Goal: Task Accomplishment & Management: Use online tool/utility

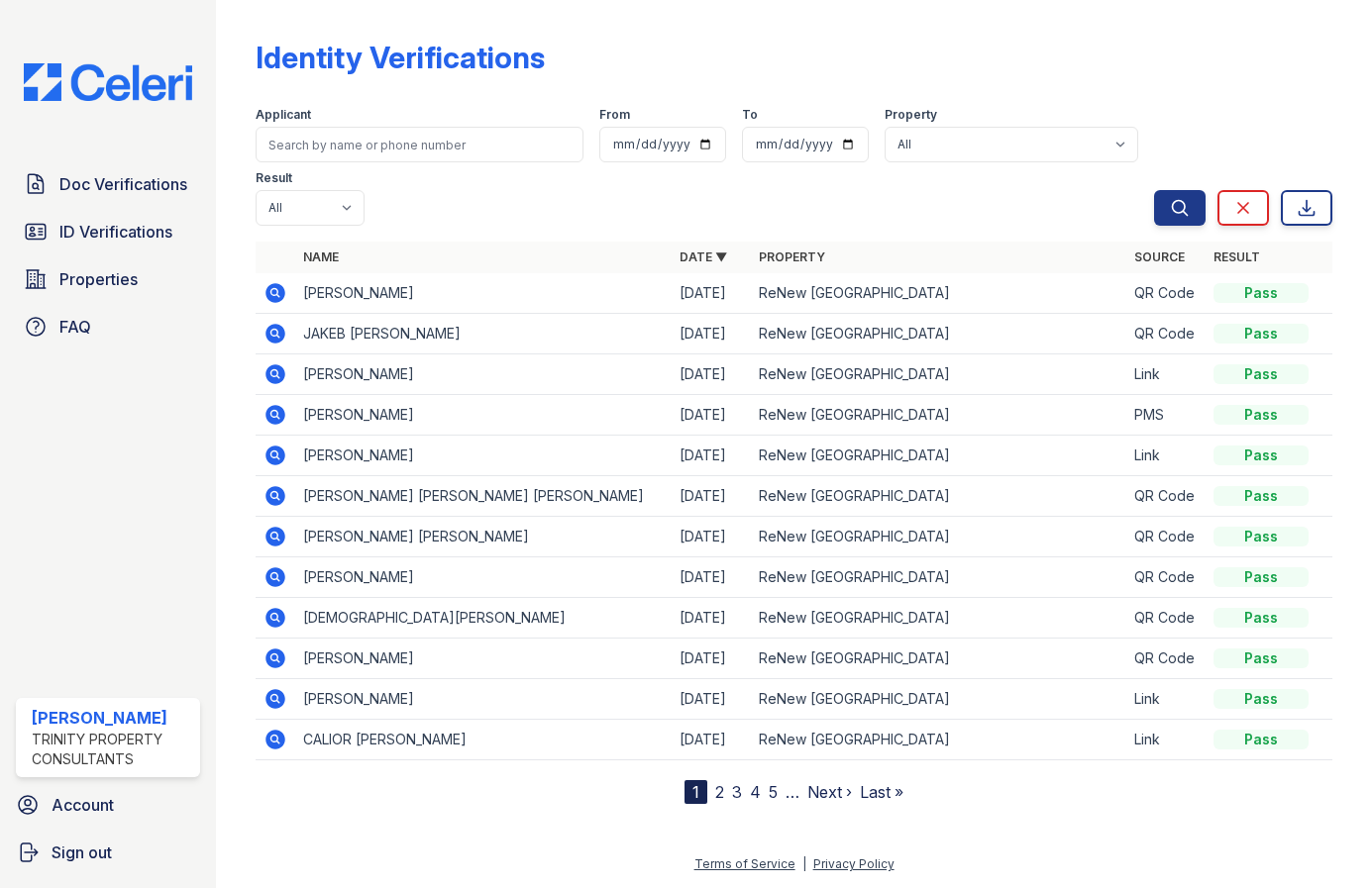
click at [882, 10] on div "Identity Verifications Filter Applicant From To Property All ReNew [GEOGRAPHIC_…" at bounding box center [794, 406] width 1077 height 796
click at [128, 191] on span "Doc Verifications" at bounding box center [124, 184] width 128 height 24
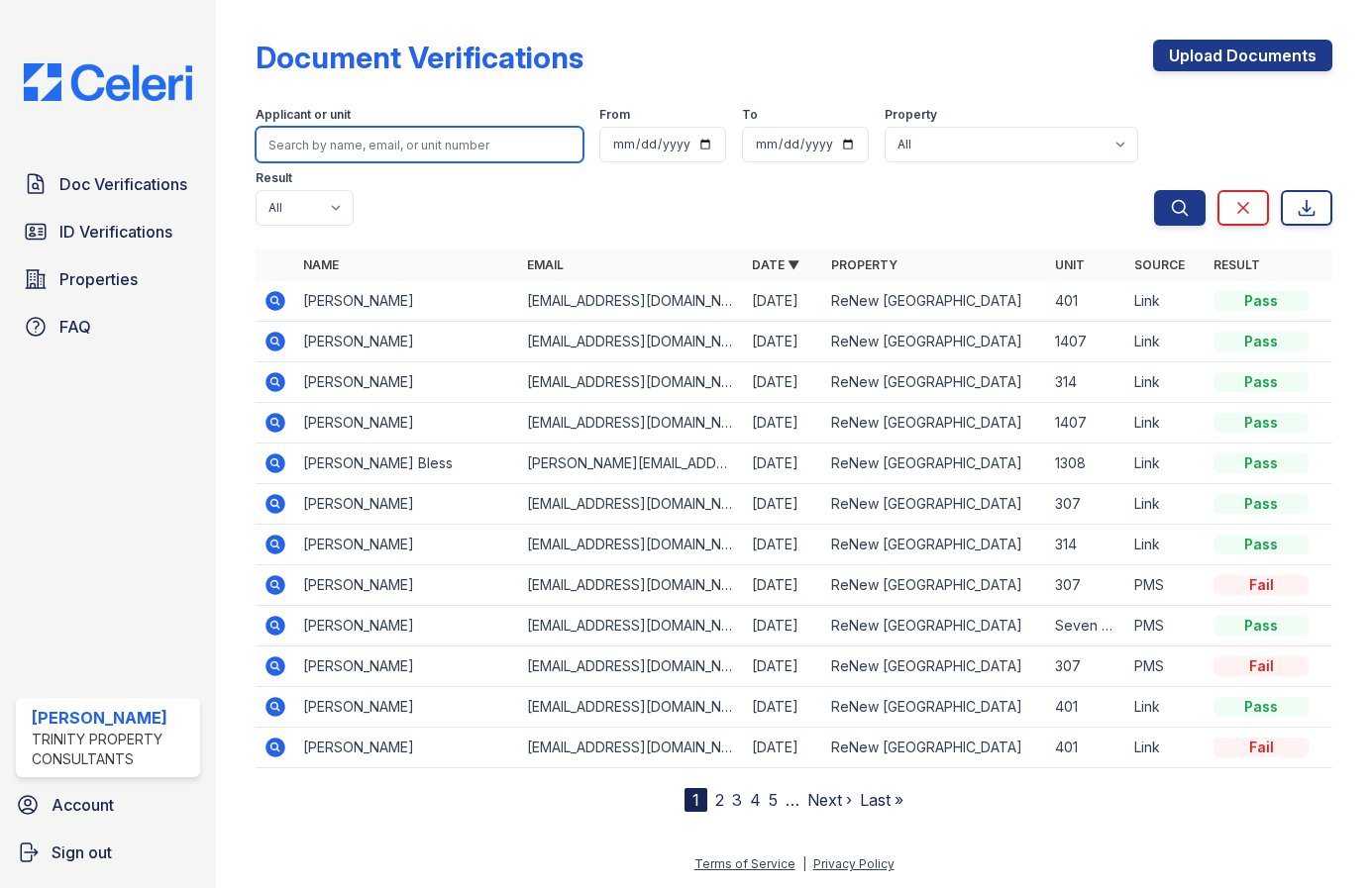
click at [390, 150] on input "search" at bounding box center [419, 145] width 328 height 36
type input "rehaan"
click at [1154, 190] on button "Search" at bounding box center [1180, 208] width 52 height 36
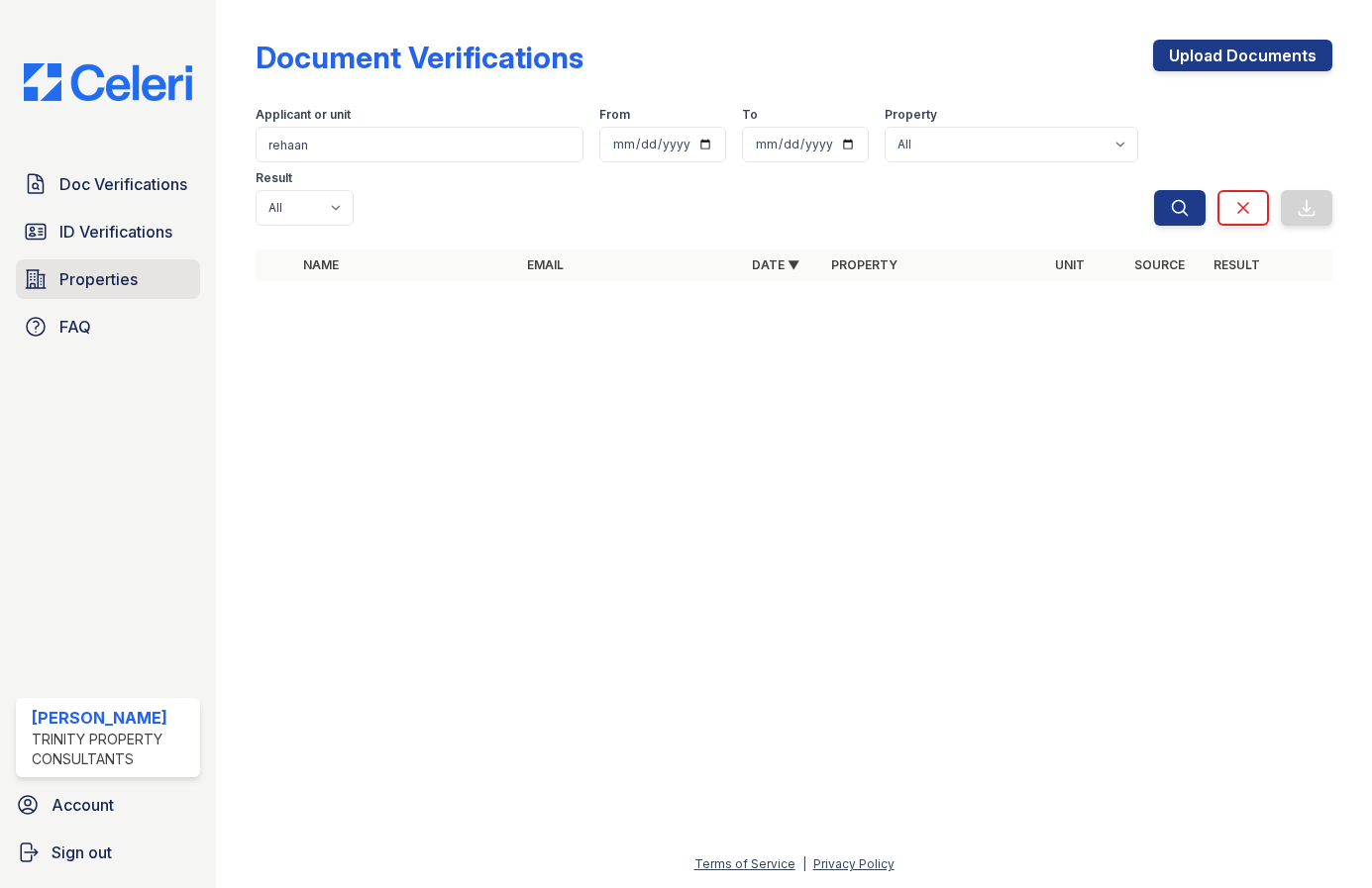
click at [147, 271] on link "Properties" at bounding box center [108, 279] width 184 height 40
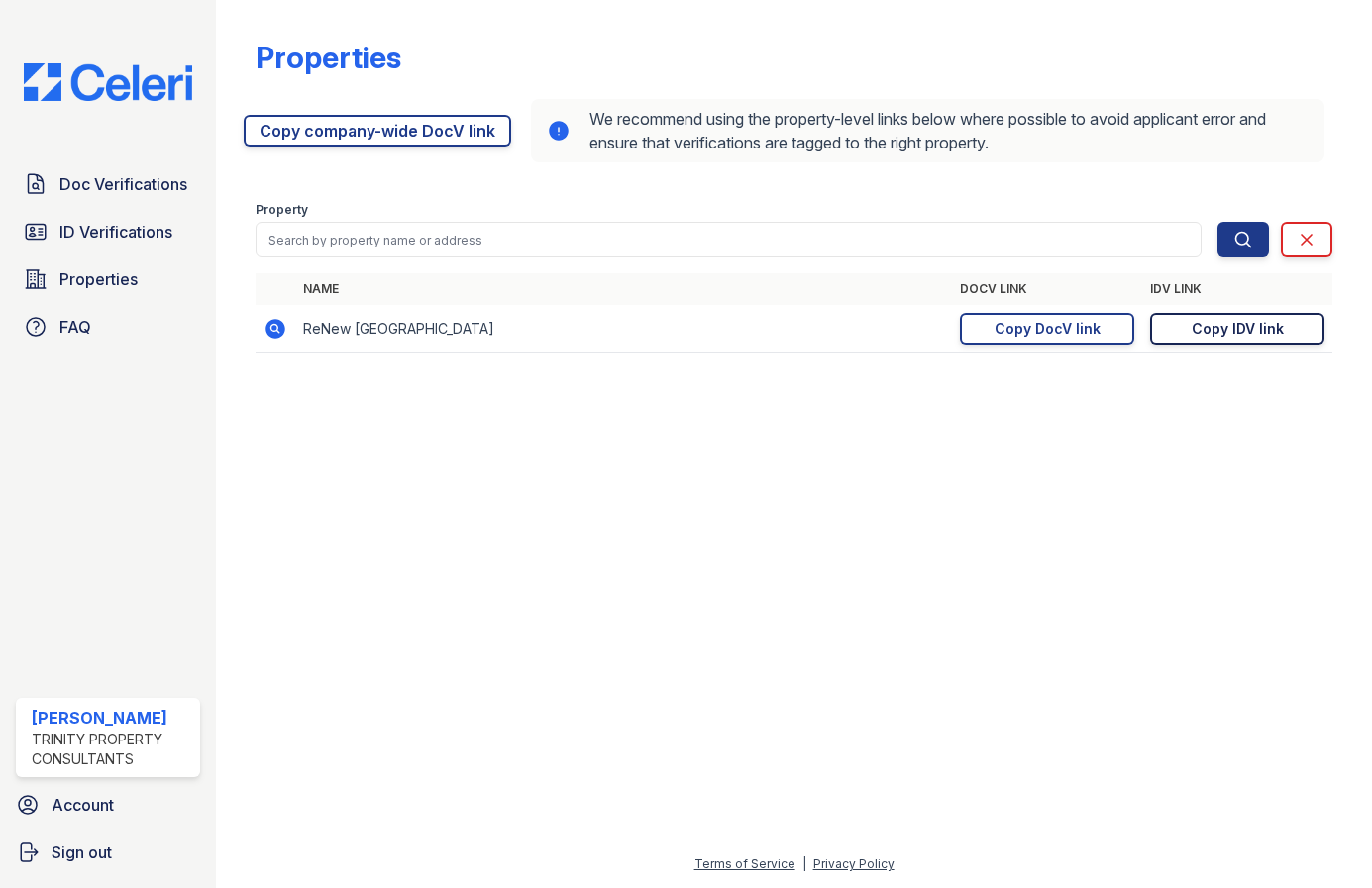
click at [1203, 336] on div "Copy IDV link" at bounding box center [1237, 329] width 92 height 20
click at [1053, 326] on div "Copy DocV link" at bounding box center [1047, 329] width 106 height 20
click at [158, 231] on span "ID Verifications" at bounding box center [116, 232] width 113 height 24
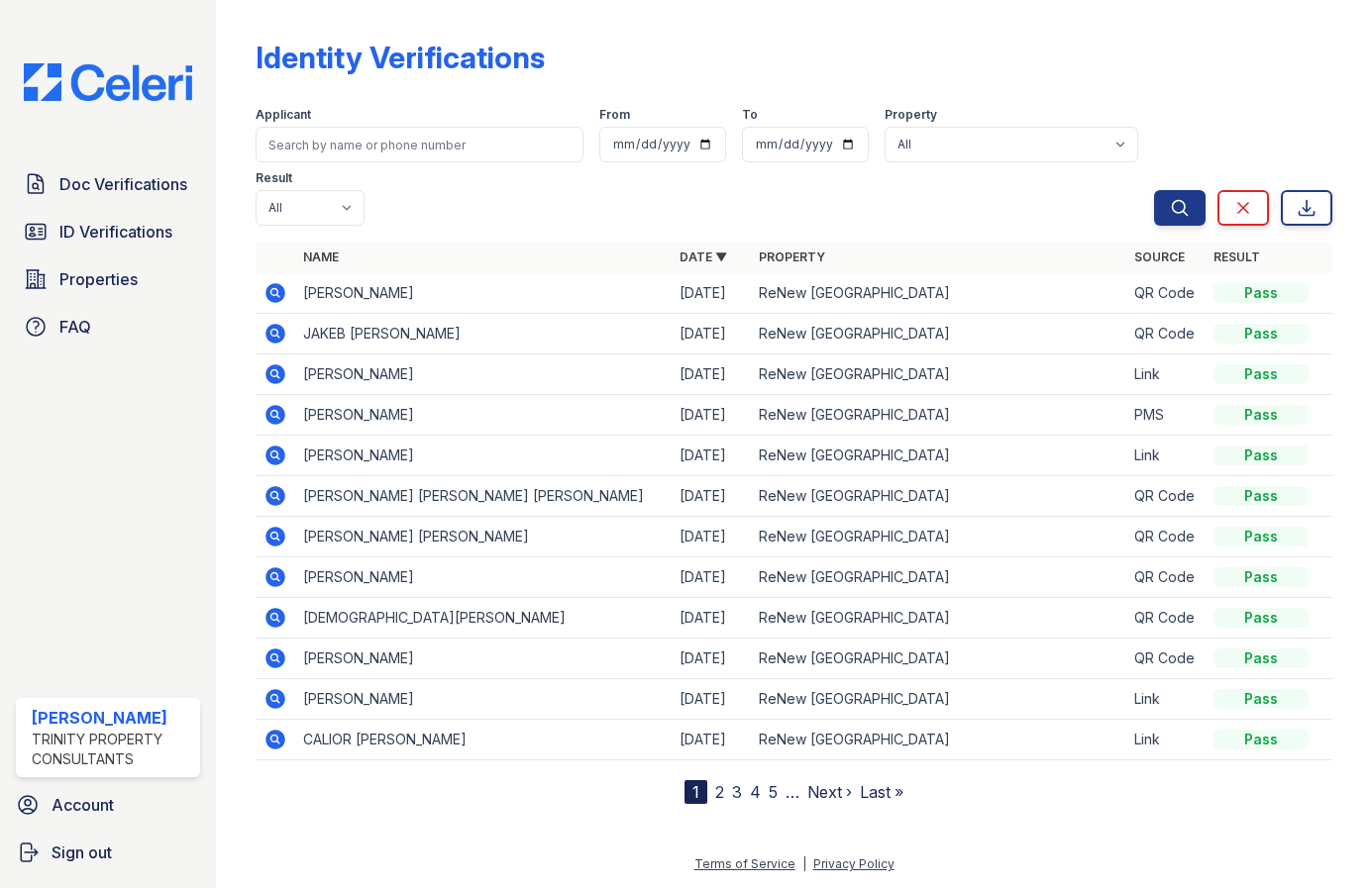
click at [719, 782] on link "2" at bounding box center [719, 792] width 9 height 20
